Goal: Task Accomplishment & Management: Use online tool/utility

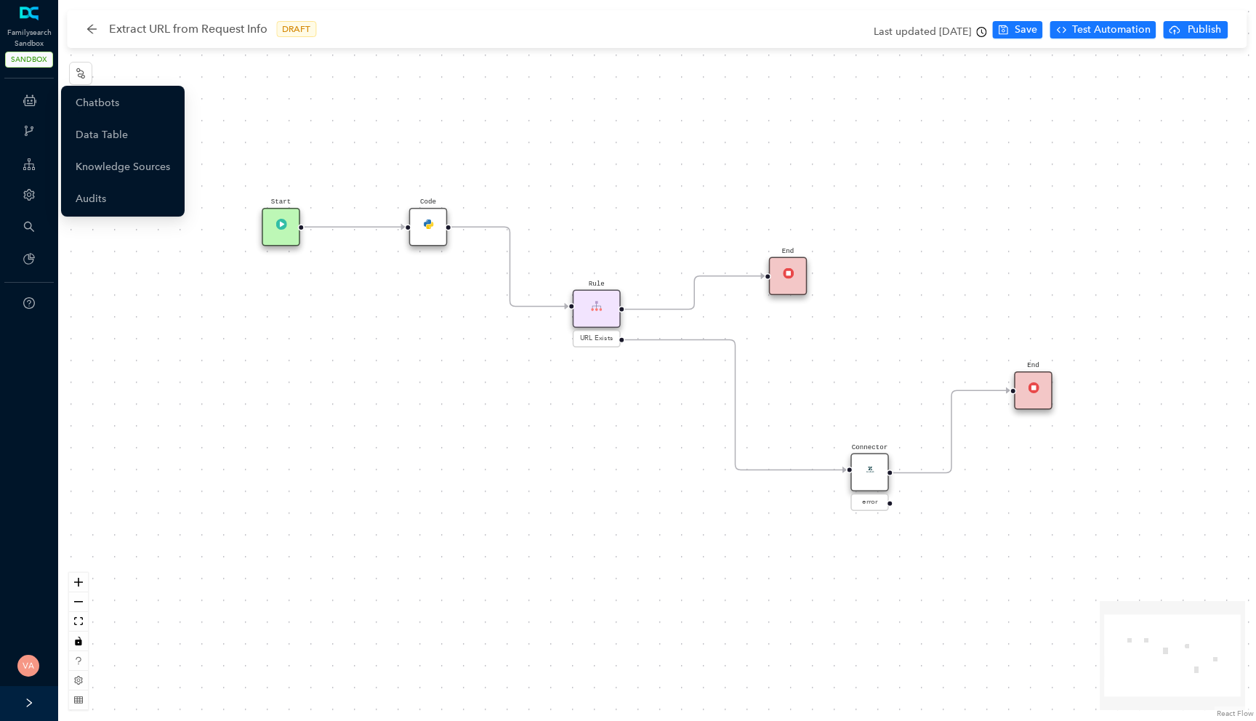
click at [29, 100] on icon at bounding box center [29, 100] width 13 height 29
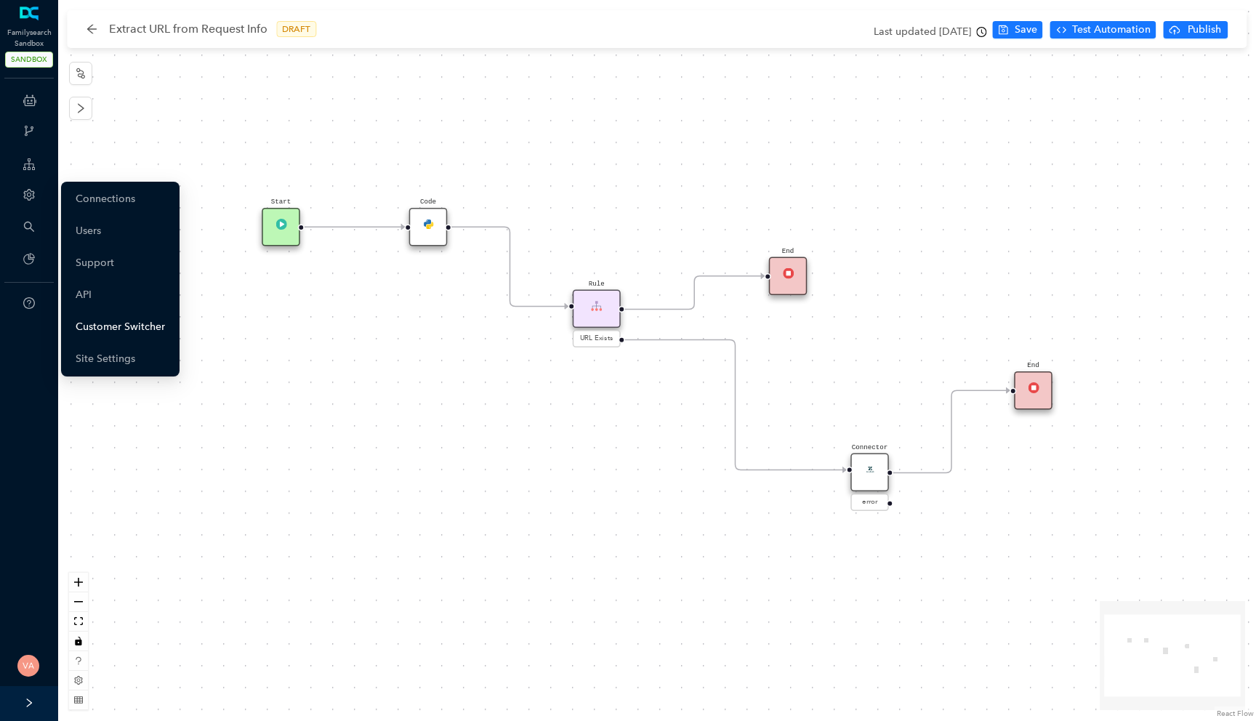
click at [114, 333] on link "Customer Switcher" at bounding box center [120, 327] width 89 height 29
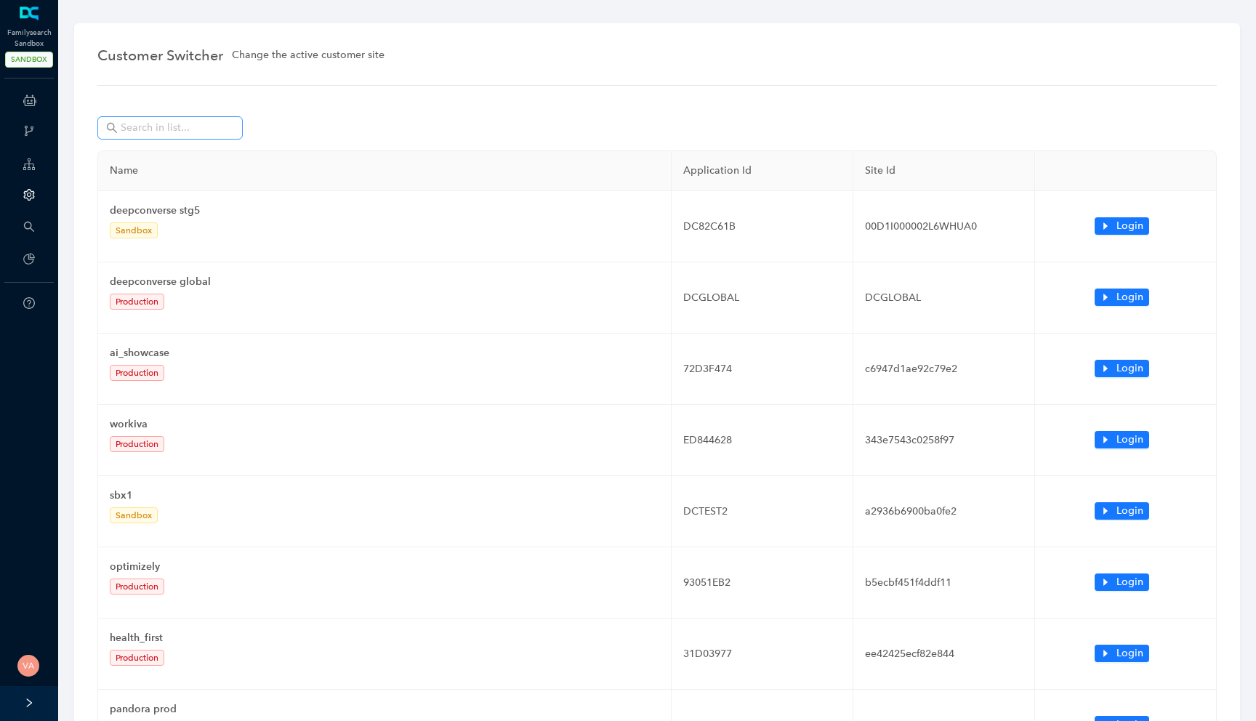
click at [229, 124] on span at bounding box center [229, 128] width 9 height 16
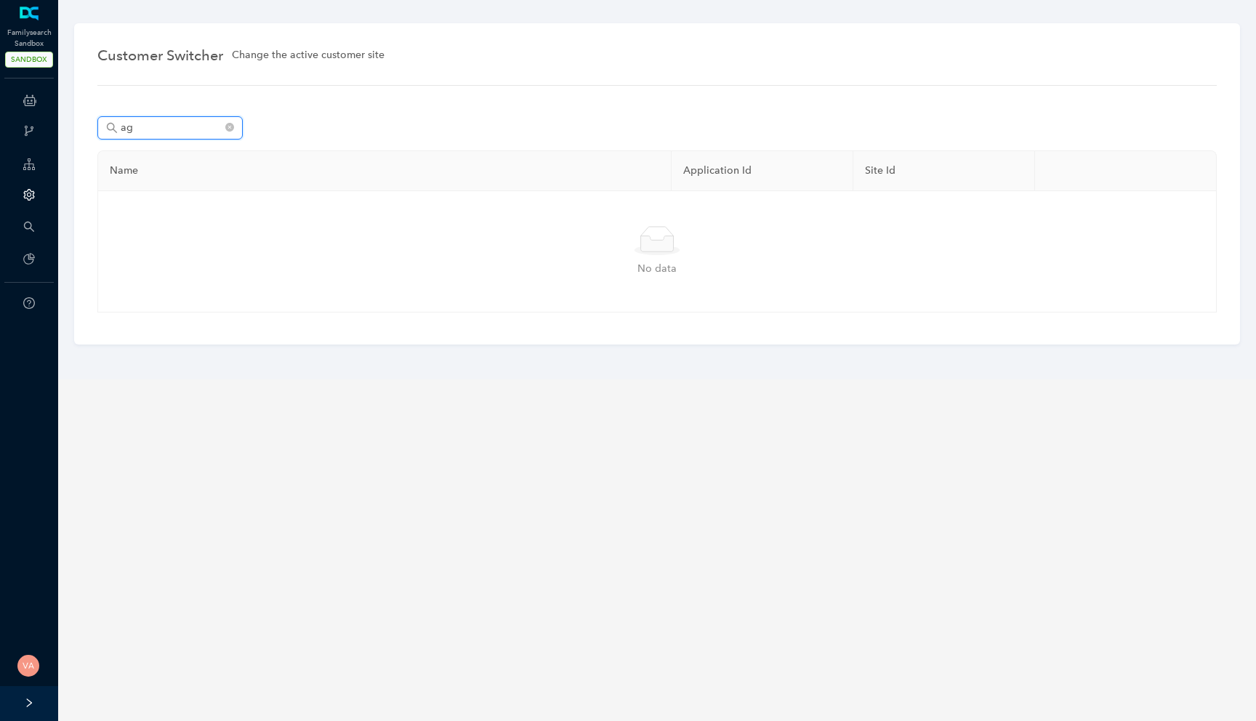
type input "a"
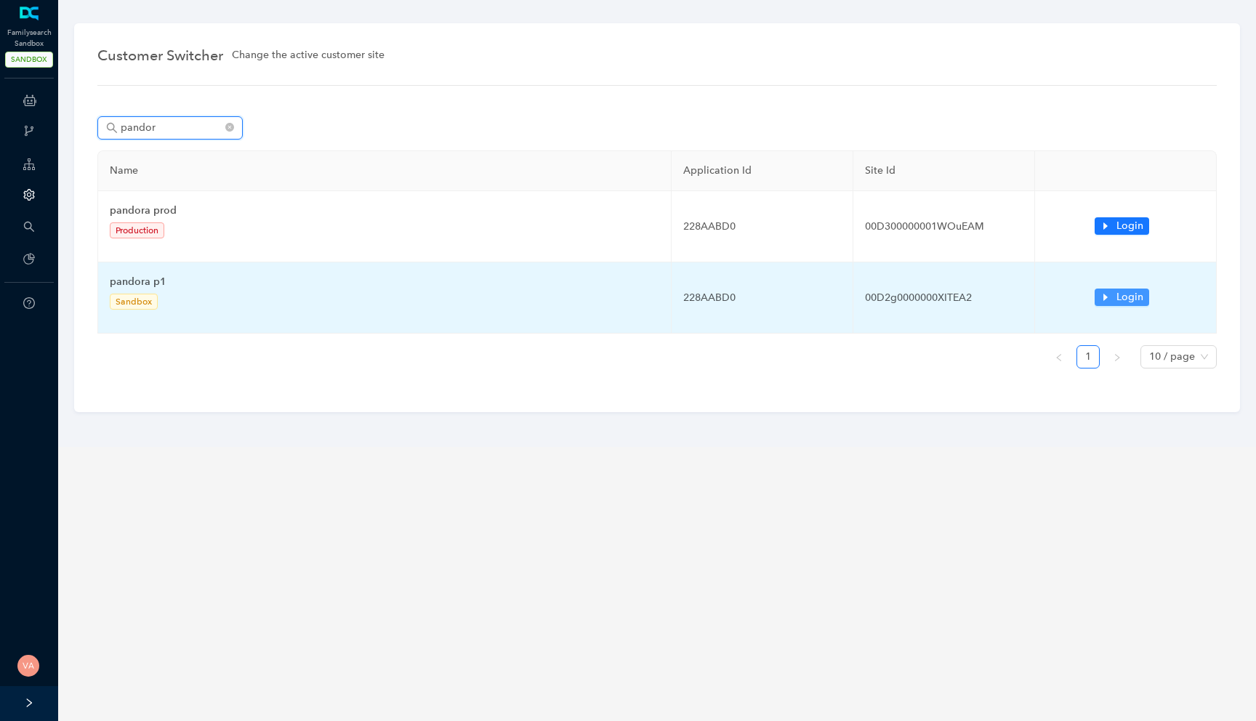
type input "pandor"
click at [1116, 300] on button "Login" at bounding box center [1122, 297] width 55 height 17
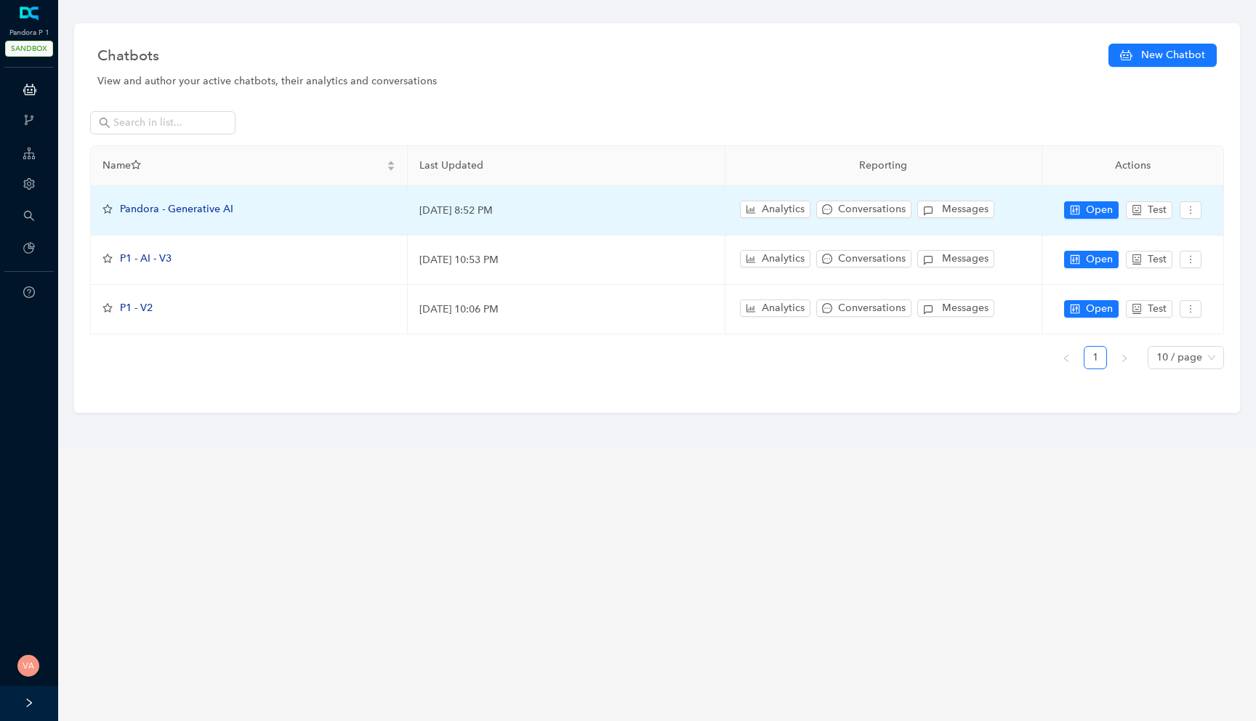
click at [194, 212] on span "Pandora - Generative AI" at bounding box center [176, 209] width 113 height 12
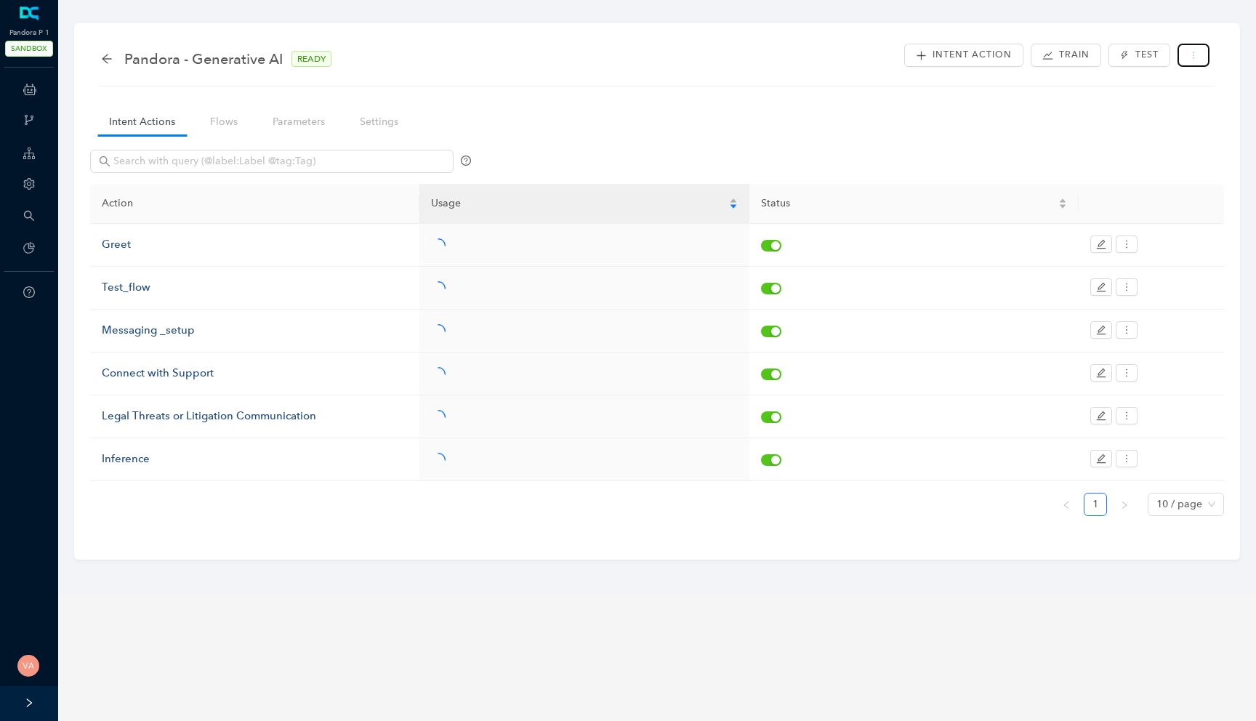
click at [1177, 50] on button "button" at bounding box center [1193, 55] width 32 height 23
click at [953, 115] on div "Intent Actions Flows Parameters Settings Action Usage Status Greet 120 (99.17%)…" at bounding box center [657, 321] width 1134 height 441
click at [1148, 55] on span "Test" at bounding box center [1146, 55] width 23 height 14
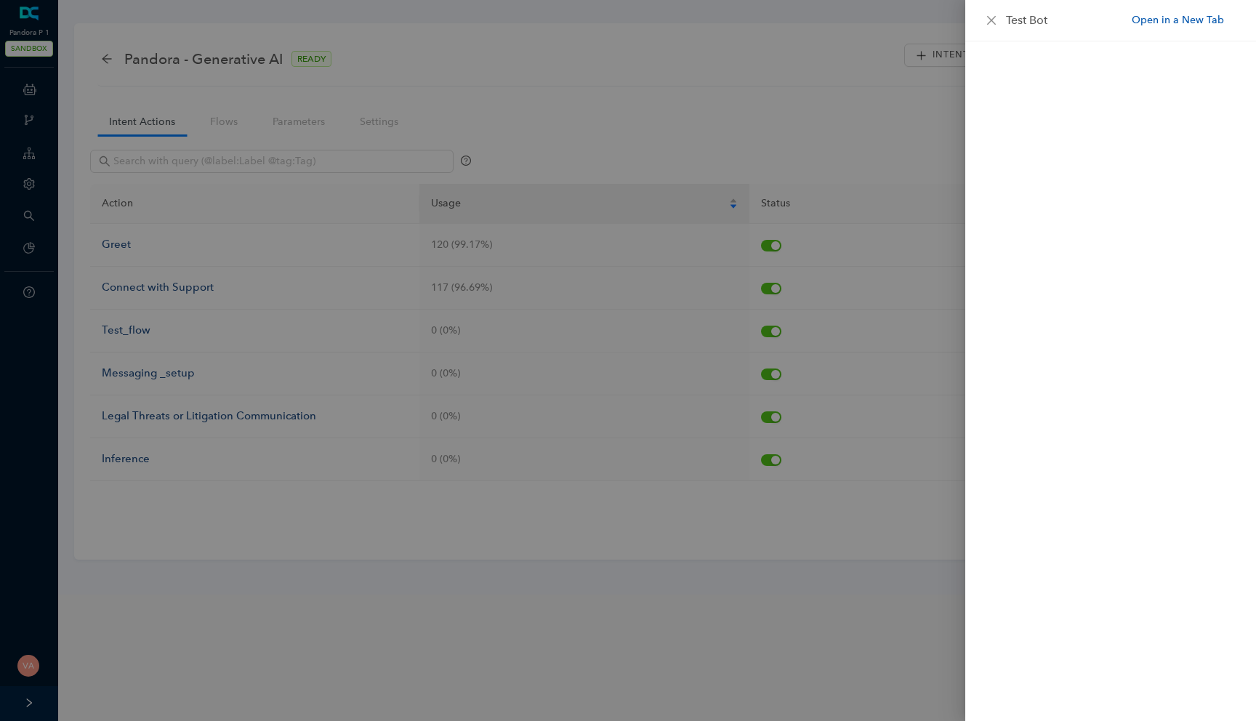
click at [1199, 13] on link "Open in a New Tab" at bounding box center [1178, 19] width 92 height 15
